Goal: Task Accomplishment & Management: Complete application form

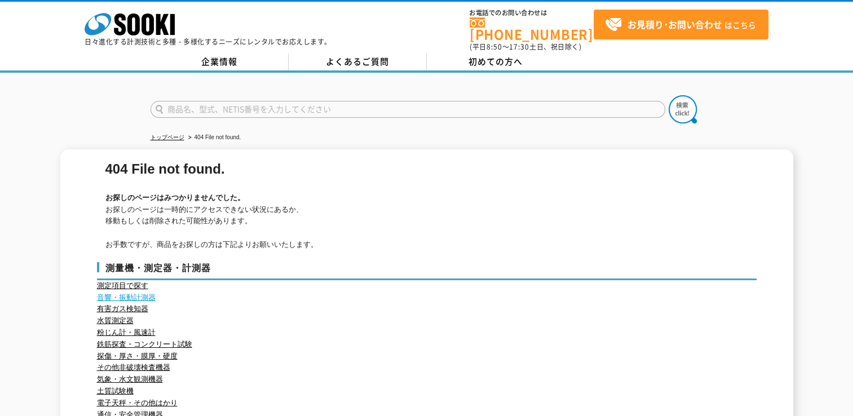
click at [129, 293] on link "音響・振動計測器" at bounding box center [126, 297] width 59 height 8
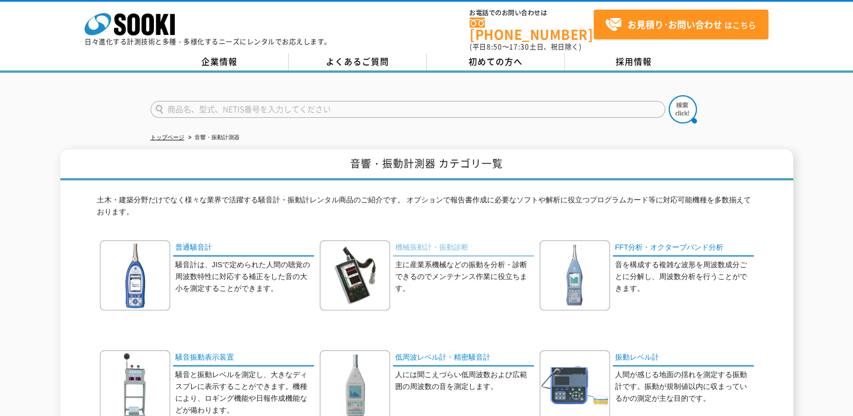
click at [441, 240] on link "機械振動計・振動診断" at bounding box center [463, 248] width 141 height 16
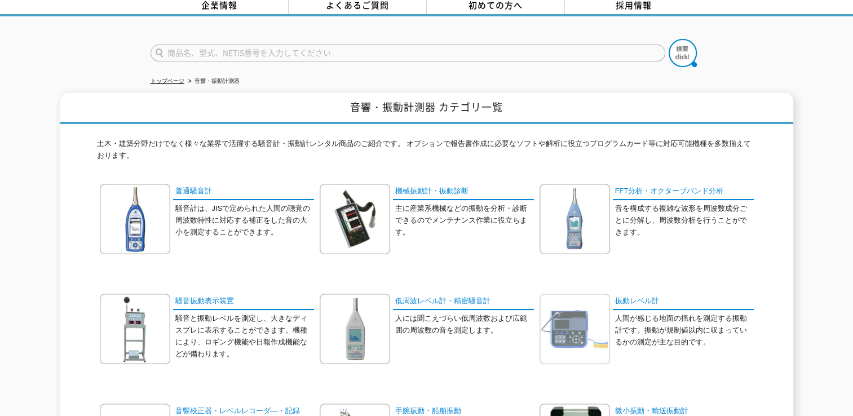
click at [585, 314] on img at bounding box center [575, 329] width 71 height 71
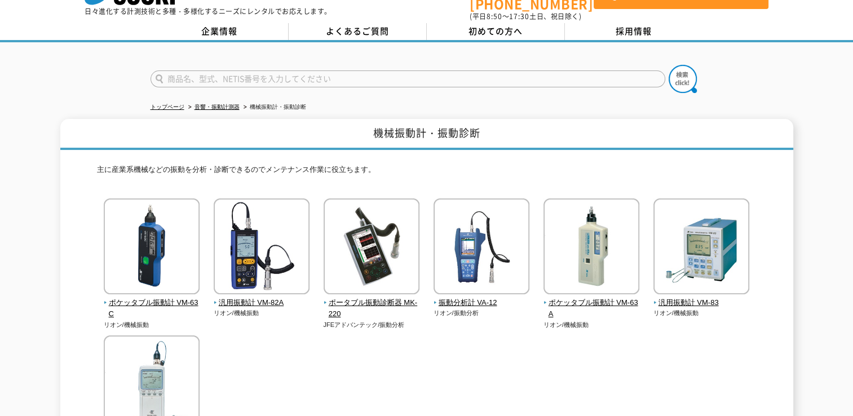
scroll to position [56, 0]
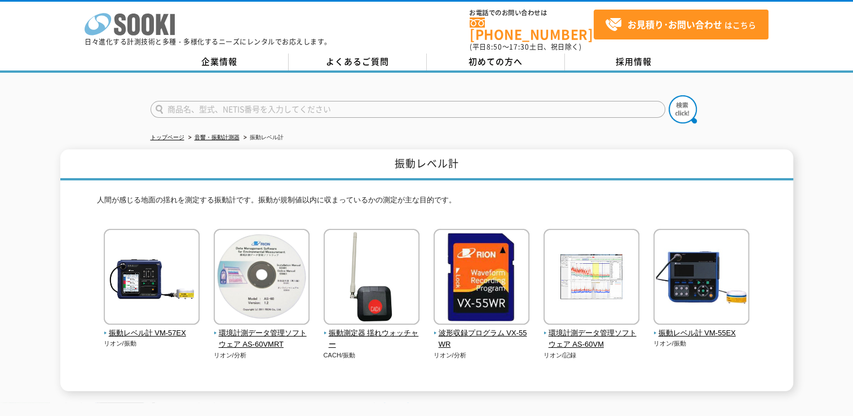
click at [152, 21] on icon at bounding box center [148, 25] width 12 height 22
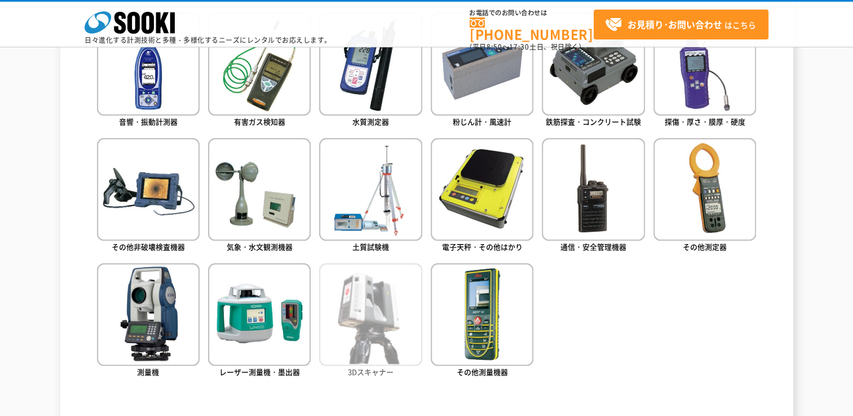
scroll to position [508, 0]
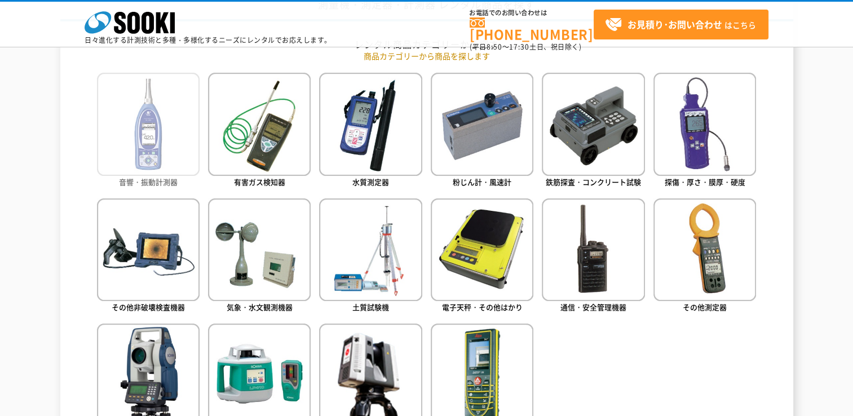
click at [156, 139] on img at bounding box center [148, 124] width 103 height 103
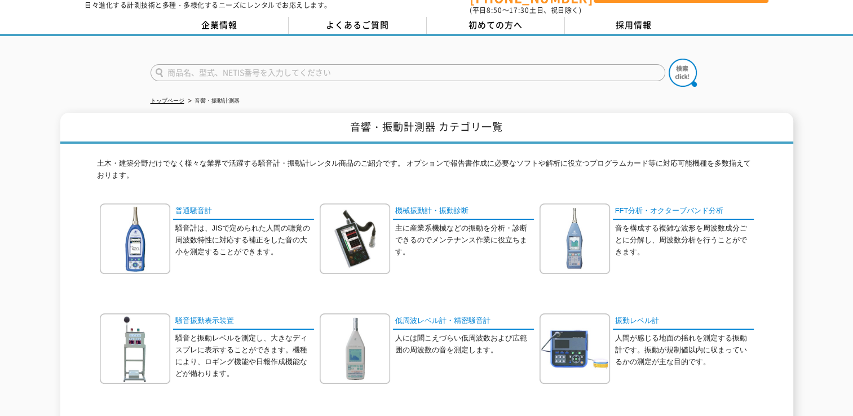
scroll to position [56, 0]
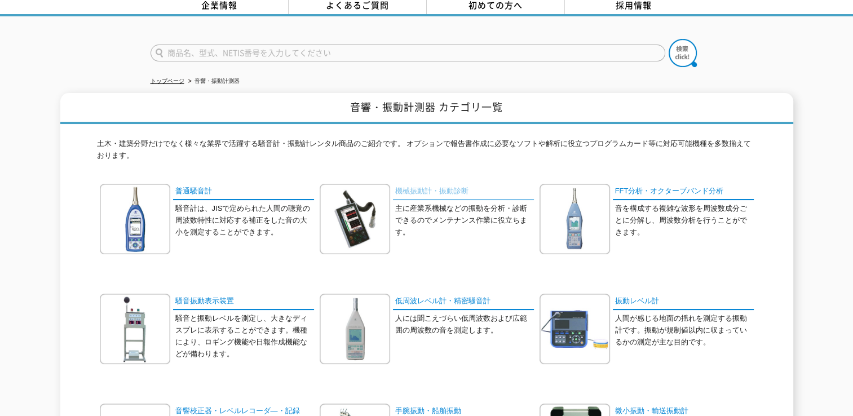
click at [459, 187] on link "機械振動計・振動診断" at bounding box center [463, 192] width 141 height 16
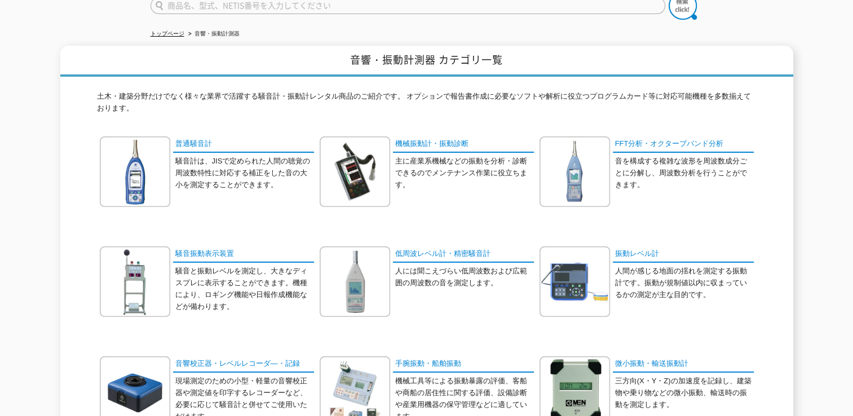
scroll to position [169, 0]
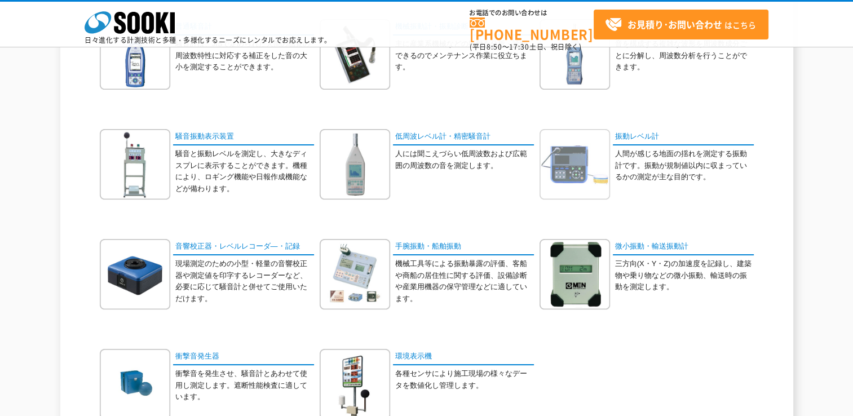
click at [576, 164] on img at bounding box center [575, 164] width 71 height 71
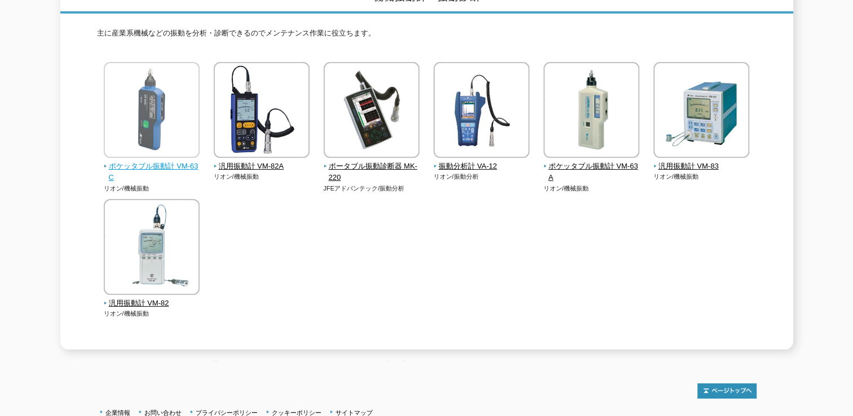
scroll to position [169, 0]
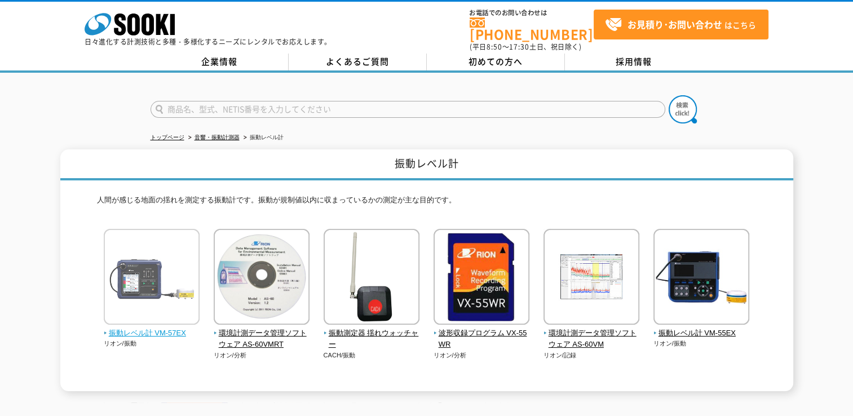
click at [124, 276] on img at bounding box center [152, 278] width 96 height 99
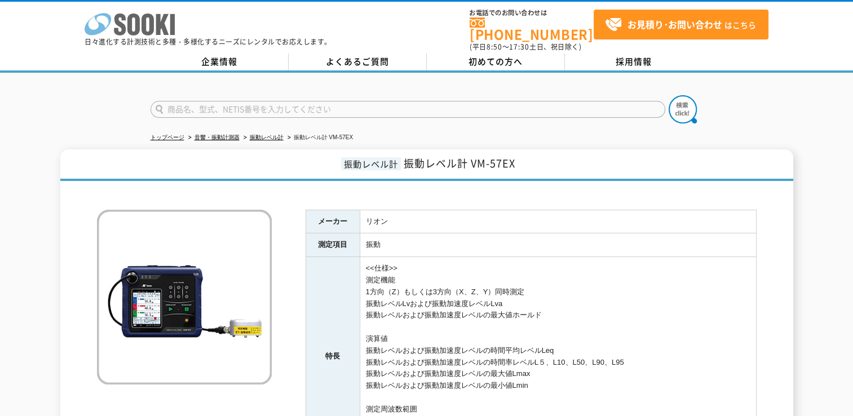
click at [151, 30] on icon at bounding box center [148, 25] width 12 height 22
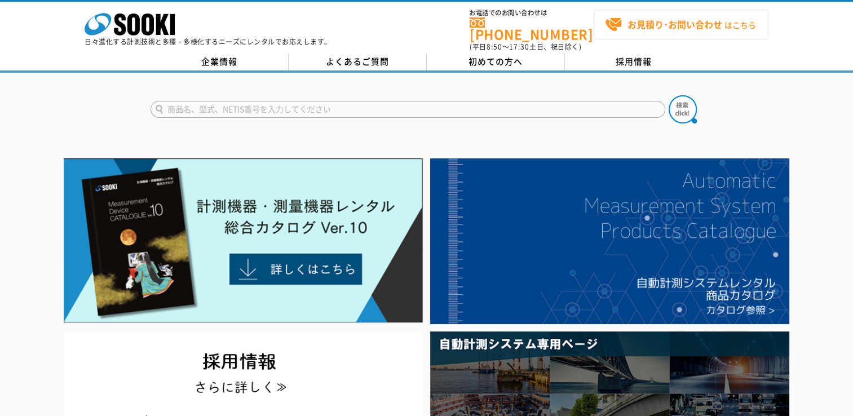
click at [697, 16] on span "お見積り･お問い合わせ はこちら" at bounding box center [680, 24] width 151 height 17
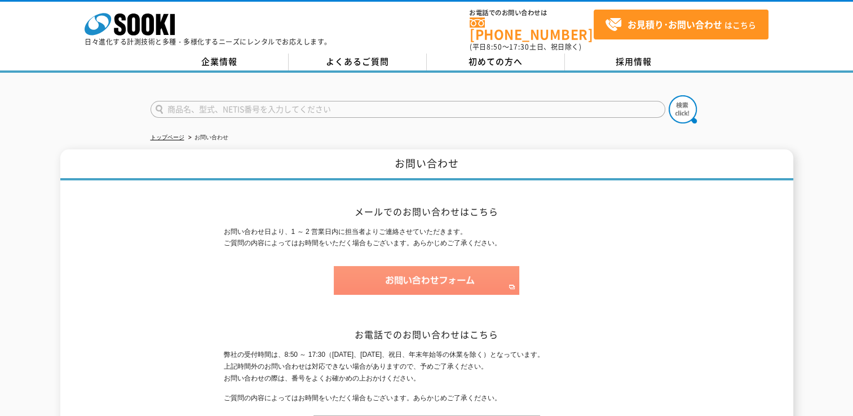
click at [461, 274] on img at bounding box center [427, 280] width 186 height 29
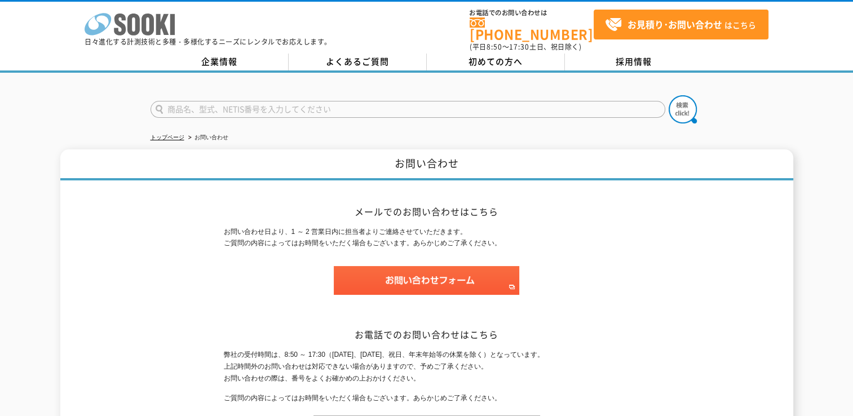
click at [112, 21] on icon "株式会社 ソーキ" at bounding box center [130, 24] width 90 height 23
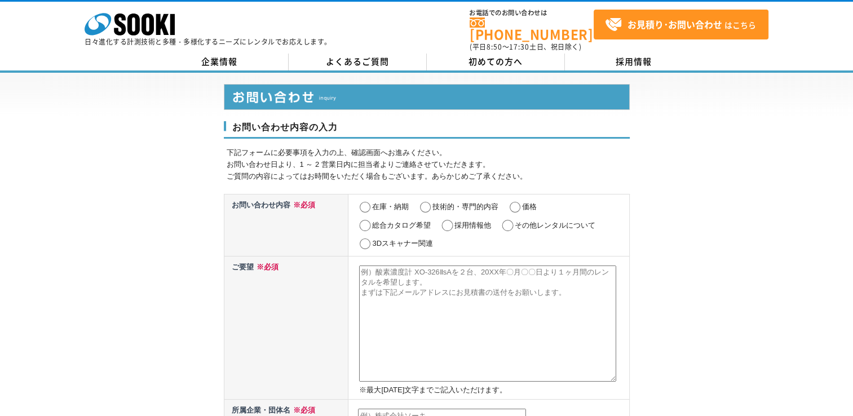
click at [509, 222] on input "その他レンタルについて" at bounding box center [508, 225] width 14 height 11
radio input "true"
click at [455, 297] on textarea at bounding box center [487, 324] width 257 height 116
type textarea "s"
type textarea "震"
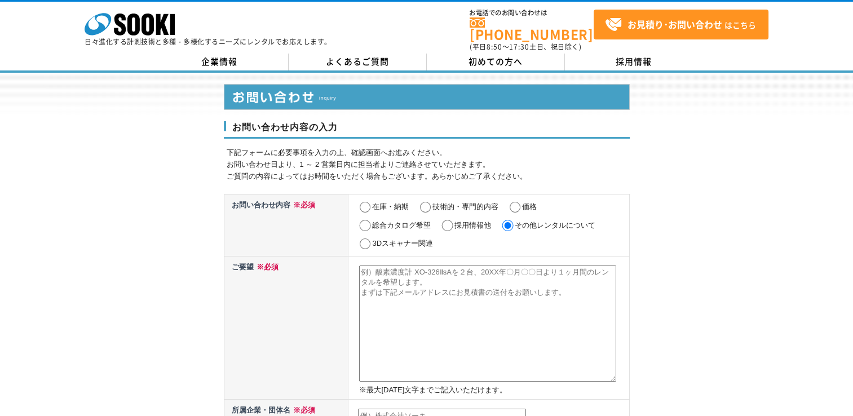
paste textarea "振動レベル計 VM-55EX"
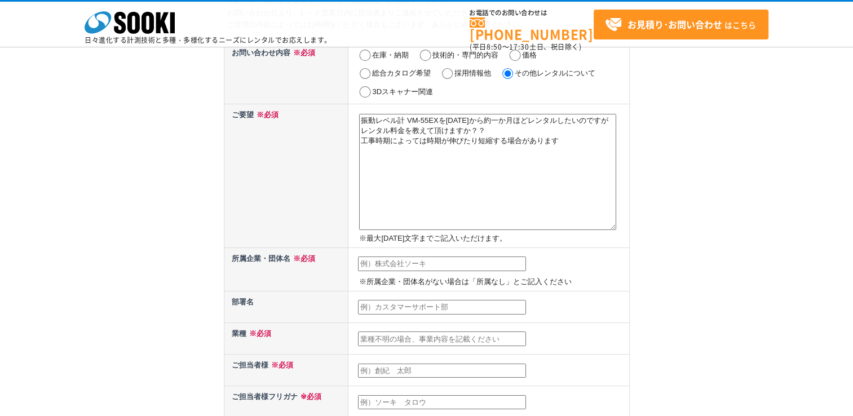
scroll to position [169, 0]
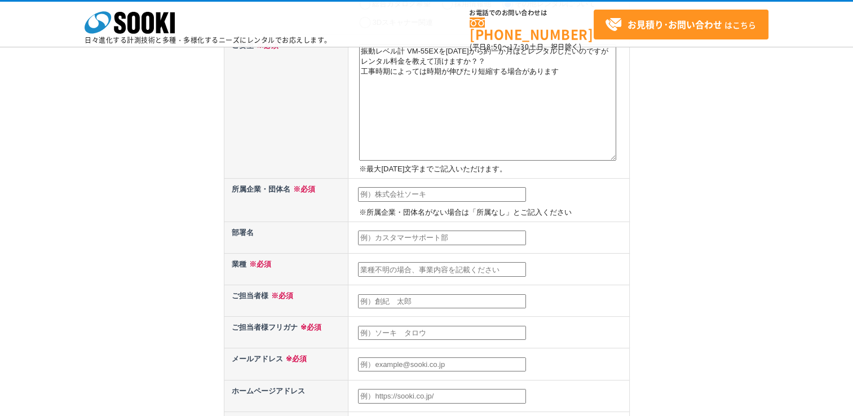
type textarea "振動レベル計 VM-55EXを８／３０日から約一か月ほどレンタルしたいのですが　レンタル料金を教えて頂けますか？？ 工事時期によっては時期が伸びたり短縮する場…"
click at [469, 191] on input "text" at bounding box center [442, 194] width 168 height 15
click at [467, 192] on input "text" at bounding box center [442, 194] width 168 height 15
type input "株）オオサカコウレイメイエン"
click at [721, 262] on div "お問い合わせ内容の入力 下記フォームに必要事項を入力の上、確認画面へお進みください。 お問い合わせ日より、1 ～ 2 営業日内に担当者よりご連絡させていただき…" at bounding box center [426, 286] width 853 height 870
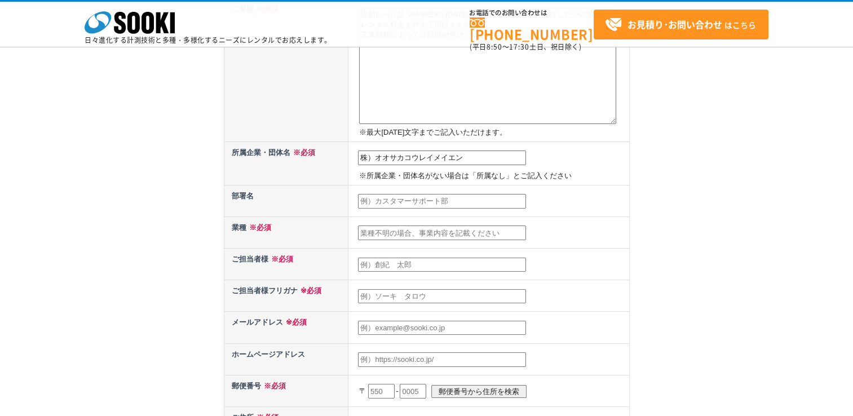
scroll to position [226, 0]
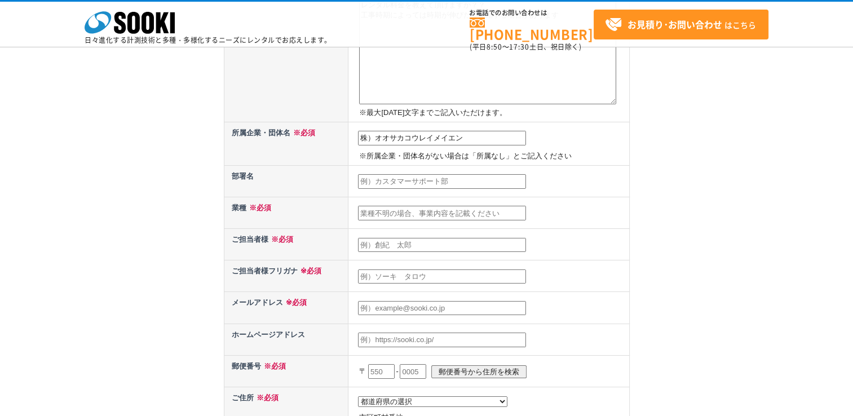
click at [446, 208] on input "text" at bounding box center [442, 213] width 168 height 15
type input "旅館業"
click at [406, 238] on input "text" at bounding box center [442, 245] width 168 height 15
type input "今村史孝"
drag, startPoint x: 164, startPoint y: 218, endPoint x: 181, endPoint y: 224, distance: 18.6
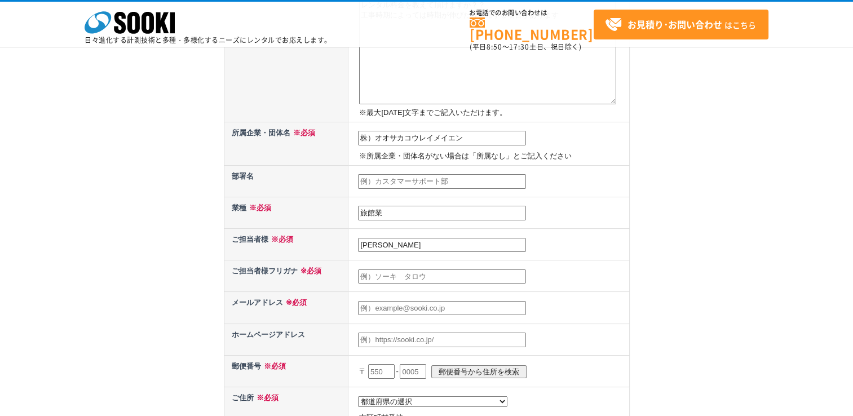
click at [174, 222] on div "お問い合わせ内容の入力 下記フォームに必要事項を入力の上、確認画面へお進みください。 お問い合わせ日より、1 ～ 2 営業日内に担当者よりご連絡させていただき…" at bounding box center [426, 230] width 853 height 870
click at [373, 271] on input "text" at bounding box center [442, 277] width 168 height 15
type input "イマムラフミタカ"
click at [130, 275] on div "お問い合わせ内容の入力 下記フォームに必要事項を入力の上、確認画面へお進みください。 お問い合わせ日より、1 ～ 2 営業日内に担当者よりご連絡させていただき…" at bounding box center [426, 230] width 853 height 870
click at [404, 305] on input "text" at bounding box center [442, 308] width 168 height 15
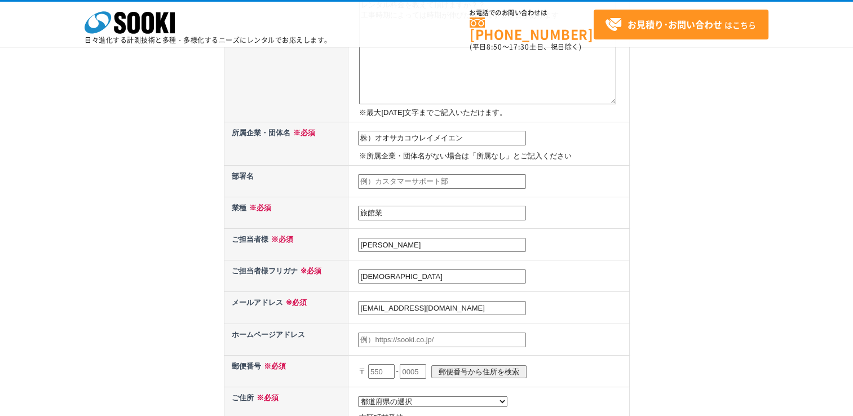
type input "fumitaka0812@hotmail.co.jp"
click at [807, 346] on div "お問い合わせ内容の入力 下記フォームに必要事項を入力の上、確認画面へお進みください。 お問い合わせ日より、1 ～ 2 営業日内に担当者よりご連絡させていただき…" at bounding box center [426, 230] width 853 height 870
click at [492, 334] on input "text" at bounding box center [442, 340] width 168 height 15
drag, startPoint x: 492, startPoint y: 334, endPoint x: 117, endPoint y: 150, distance: 417.5
click at [117, 150] on div "お問い合わせ内容の入力 下記フォームに必要事項を入力の上、確認画面へお進みください。 お問い合わせ日より、1 ～ 2 営業日内に担当者よりご連絡させていただき…" at bounding box center [426, 230] width 853 height 870
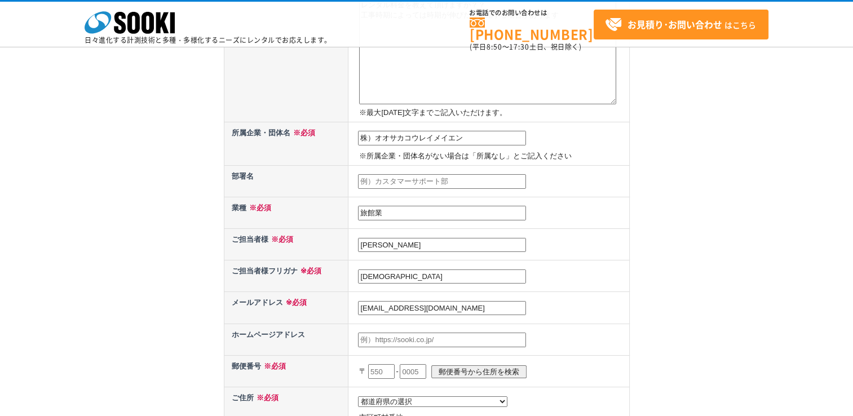
paste input "http://www.reimeien.com/index.html"
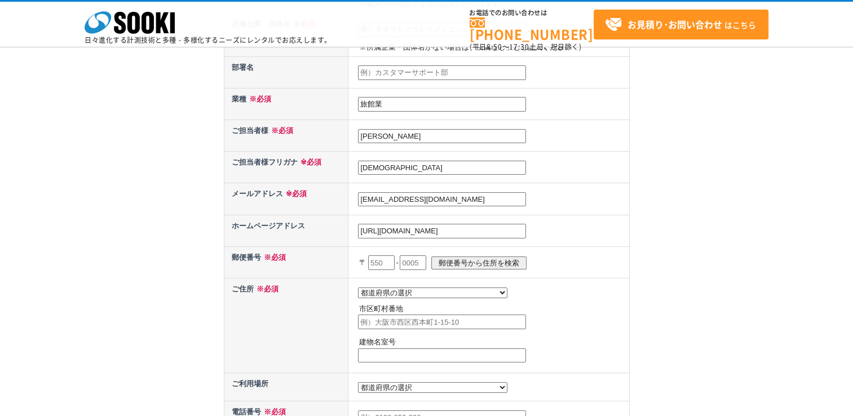
scroll to position [338, 0]
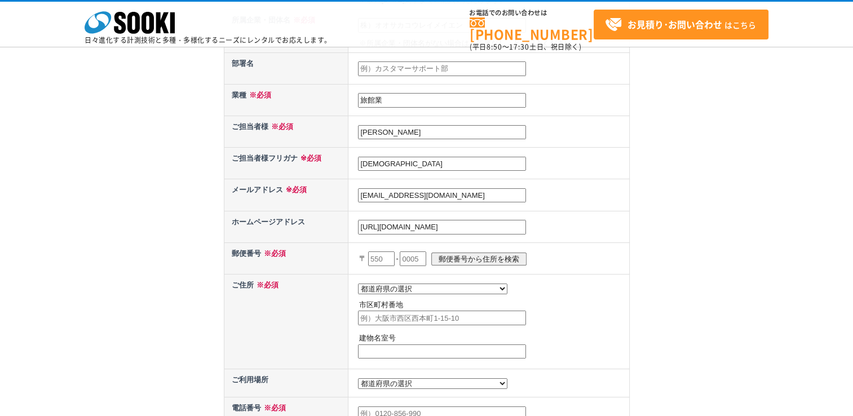
type input "http://www.reimeien.com/index.html"
click at [356, 258] on td "〒 - 郵便番号から住所を検索" at bounding box center [489, 259] width 281 height 32
type input "552"
click at [420, 254] on input "text" at bounding box center [413, 259] width 27 height 15
type input "0021"
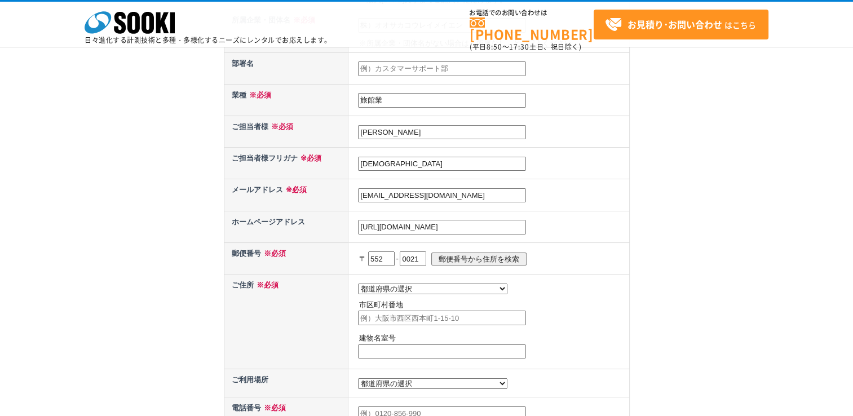
click at [624, 300] on p "市区町村番地" at bounding box center [492, 306] width 267 height 12
click at [478, 253] on input "郵便番号から住所を検索" at bounding box center [478, 259] width 95 height 13
select select "27"
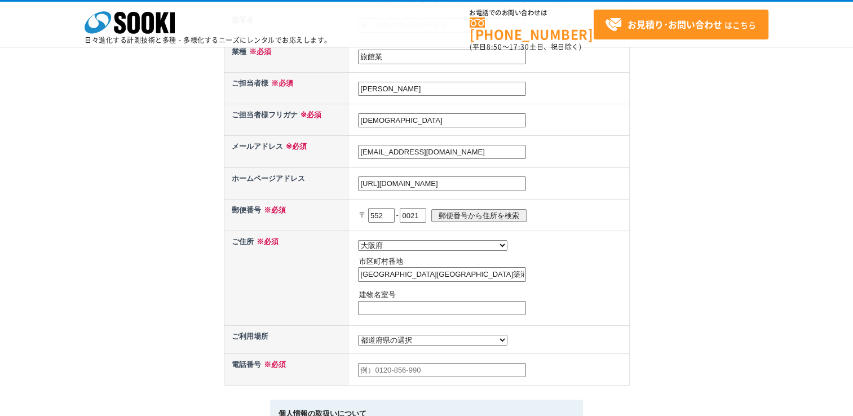
scroll to position [451, 0]
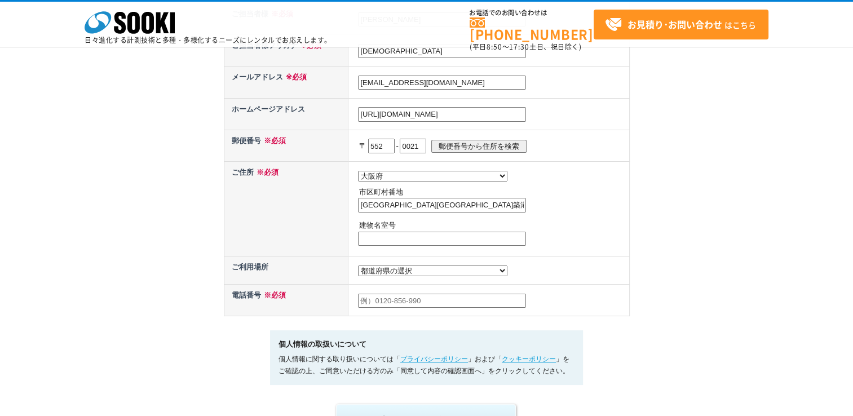
click at [430, 205] on input "大阪市港区築港" at bounding box center [442, 205] width 168 height 15
type input "大阪市港区築港4-2-10"
click at [626, 201] on td "都道府県の選択 北海道 青森県 岩手県 宮城県 秋田県 山形県 福島県 茨城県 栃木県 群馬県 埼玉県 千葉県 東京都 神奈川県 新潟県 富山県 石川県 福井…" at bounding box center [489, 208] width 281 height 95
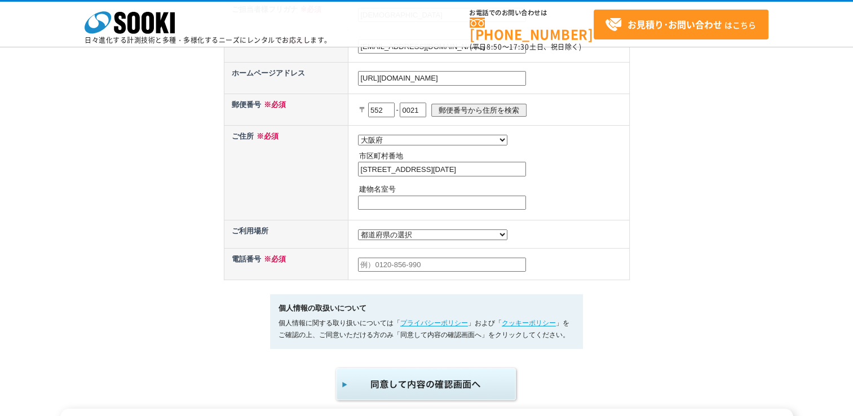
scroll to position [508, 0]
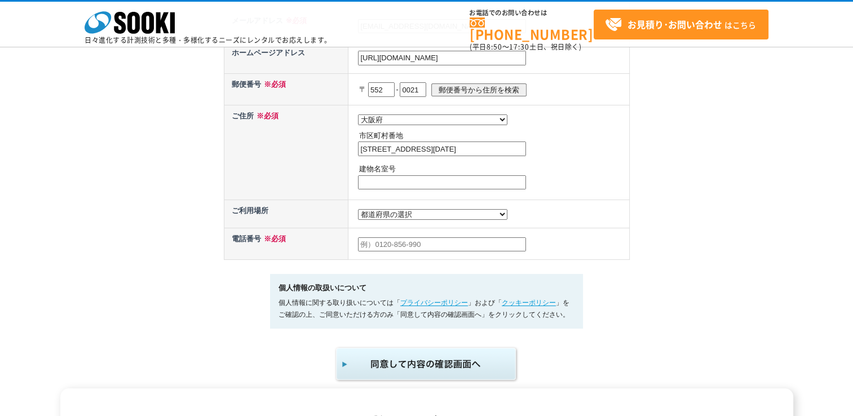
click at [397, 247] on input "text" at bounding box center [442, 244] width 168 height 15
type input "09087543969"
drag, startPoint x: 741, startPoint y: 249, endPoint x: 677, endPoint y: 239, distance: 64.0
click at [424, 358] on img "submit" at bounding box center [426, 364] width 185 height 37
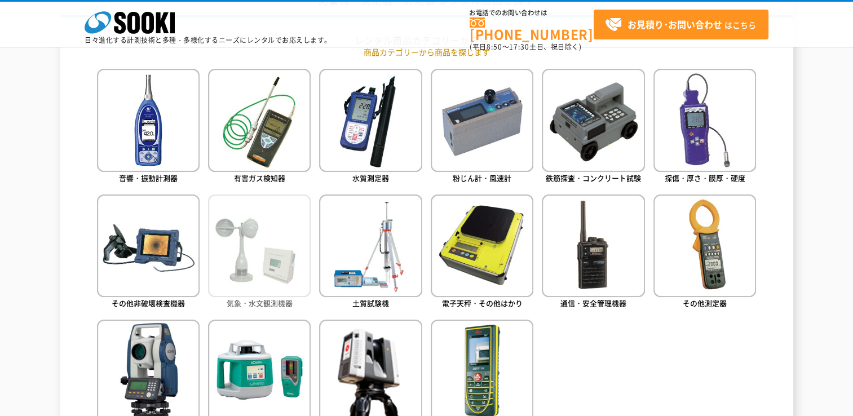
scroll to position [451, 0]
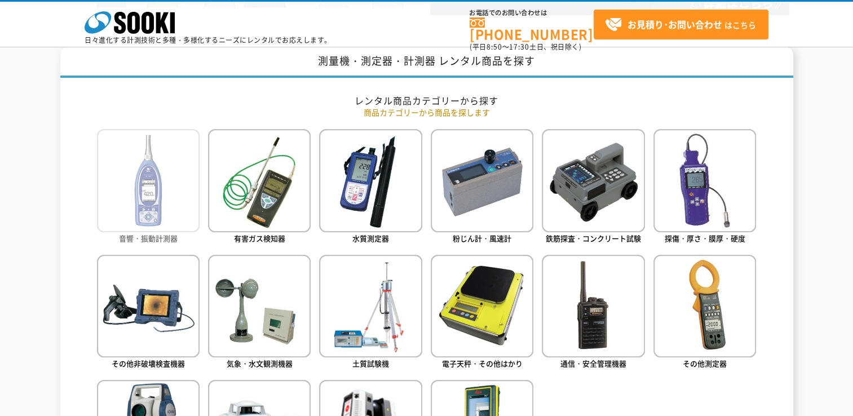
click at [160, 200] on img at bounding box center [148, 180] width 103 height 103
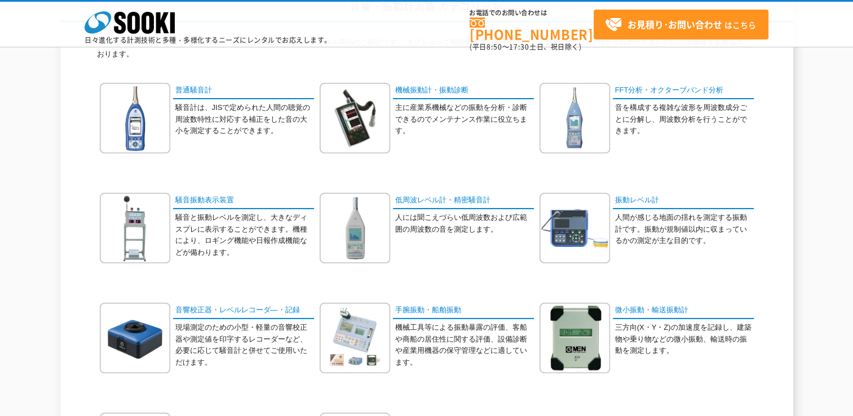
scroll to position [113, 0]
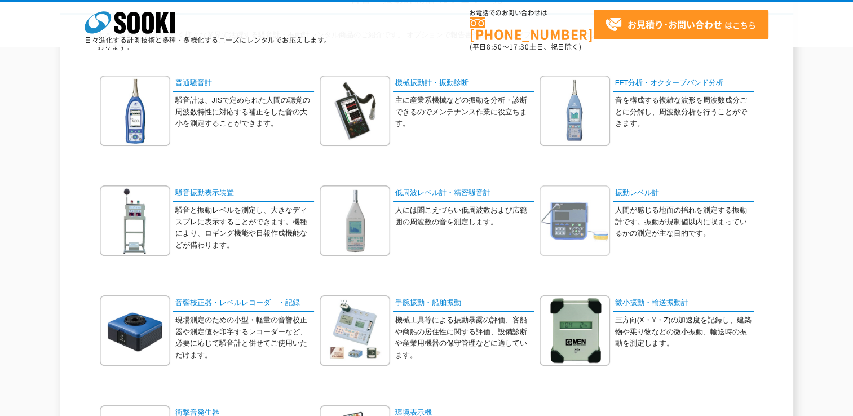
click at [586, 224] on img at bounding box center [575, 221] width 71 height 71
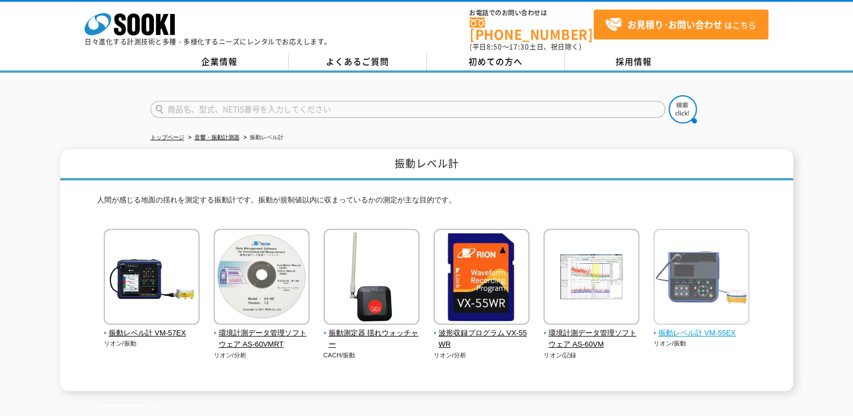
click at [719, 249] on img at bounding box center [702, 278] width 96 height 99
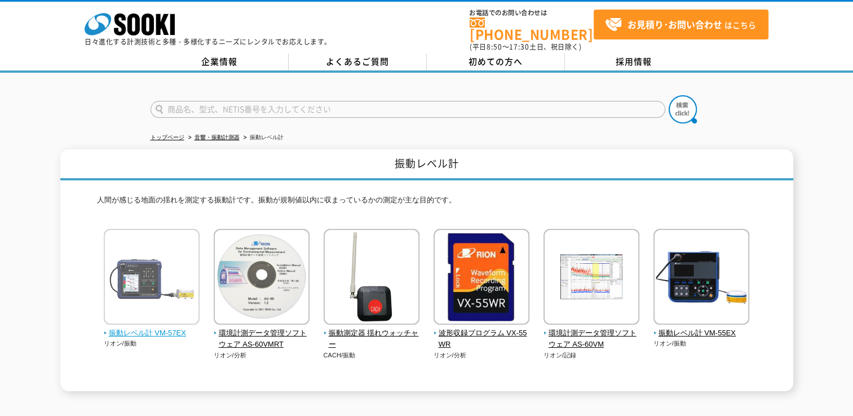
click at [140, 254] on img at bounding box center [152, 278] width 96 height 99
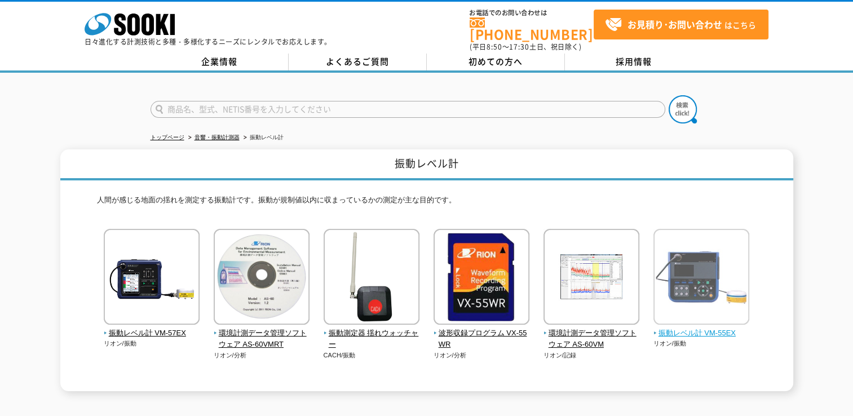
click at [675, 263] on img at bounding box center [702, 278] width 96 height 99
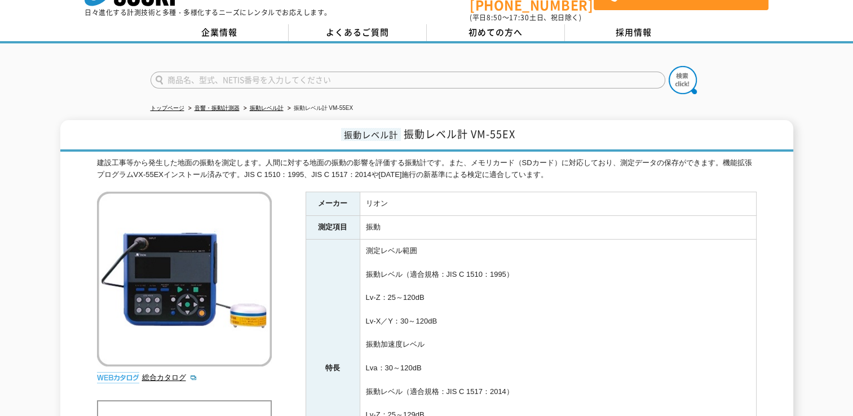
scroll to position [56, 0]
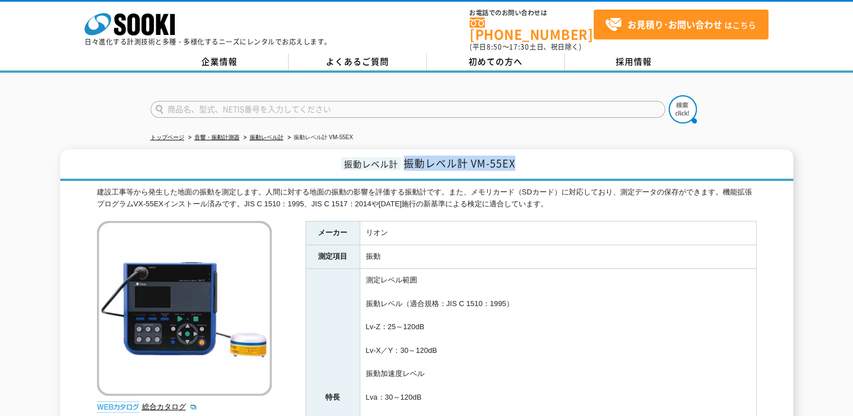
drag, startPoint x: 407, startPoint y: 153, endPoint x: 528, endPoint y: 146, distance: 120.9
click at [528, 149] on h1 "振動レベル計 振動レベル計 VM-55EX" at bounding box center [426, 165] width 733 height 32
drag, startPoint x: 528, startPoint y: 146, endPoint x: 499, endPoint y: 156, distance: 30.5
copy span "振動レベル計 VM-55EX"
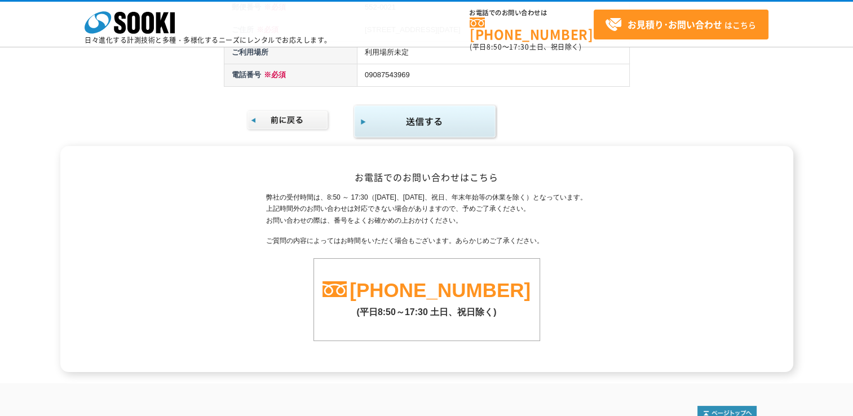
scroll to position [415, 0]
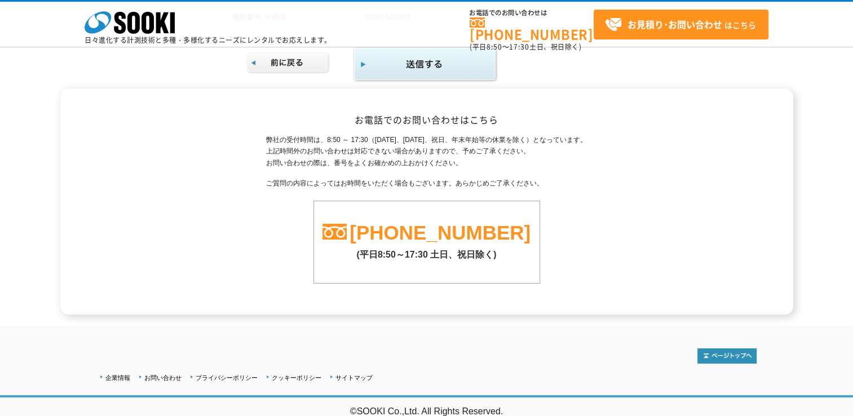
click at [447, 64] on img "submit" at bounding box center [425, 64] width 145 height 37
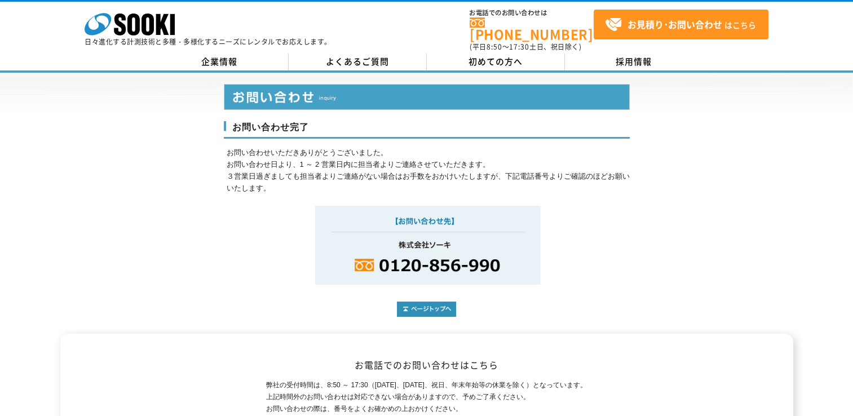
click at [447, 64] on div "企業情報 よくあるご質問 初めての方へ 採用情報" at bounding box center [426, 63] width 853 height 19
